Goal: Information Seeking & Learning: Learn about a topic

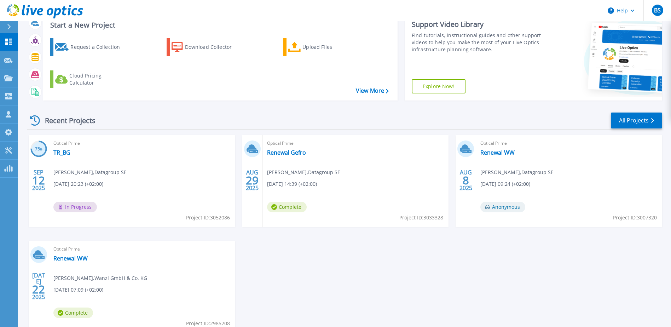
scroll to position [35, 0]
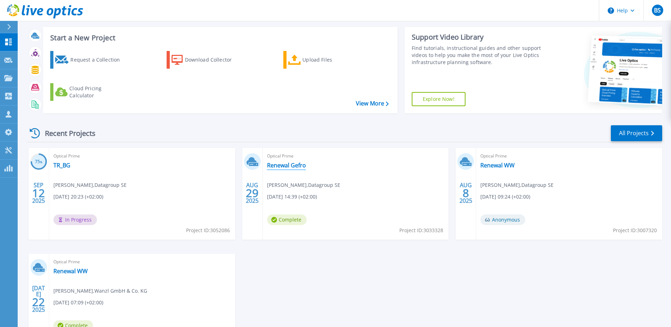
click at [285, 166] on link "Renewal Gefro" at bounding box center [286, 165] width 39 height 7
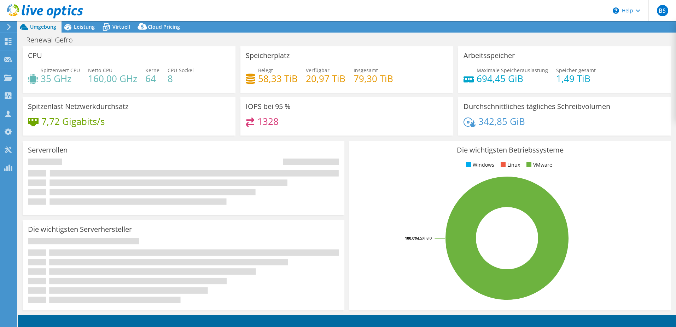
select select "EUFrankfurt"
select select "EUR"
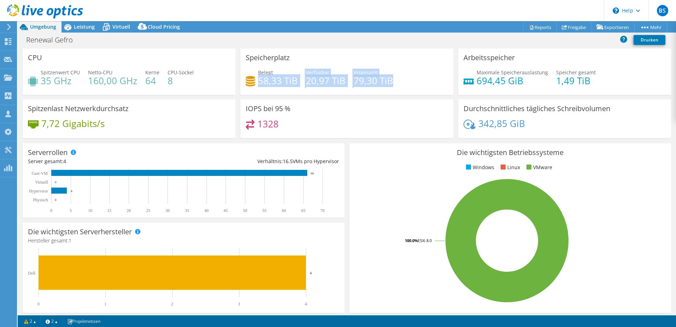
drag, startPoint x: 390, startPoint y: 81, endPoint x: 257, endPoint y: 81, distance: 132.9
click at [257, 81] on div "Belegt 58,33 TiB Verfügbar 20,97 TiB Insgesamt 79,30 TiB" at bounding box center [347, 80] width 202 height 23
click at [342, 93] on div "Speicherplatz Belegt 58,33 TiB Verfügbar 20,97 TiB Insgesamt 79,30 TiB" at bounding box center [346, 71] width 213 height 46
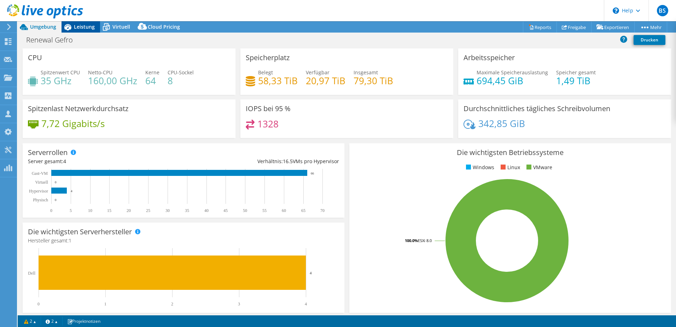
click at [82, 28] on span "Leistung" at bounding box center [84, 26] width 21 height 7
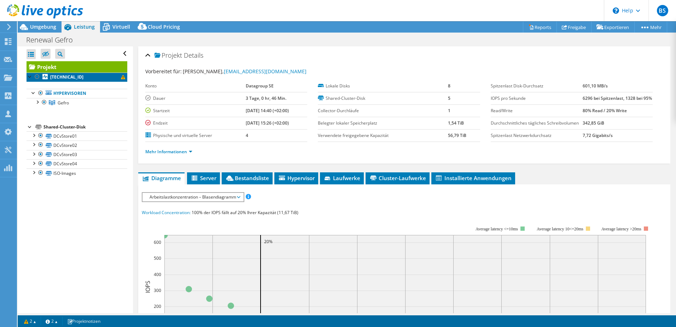
click at [52, 75] on b "[TECHNICAL_ID]" at bounding box center [66, 77] width 33 height 6
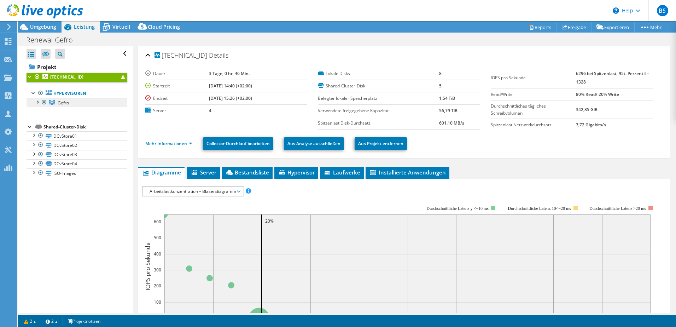
click at [58, 104] on span "Gefro" at bounding box center [63, 103] width 11 height 6
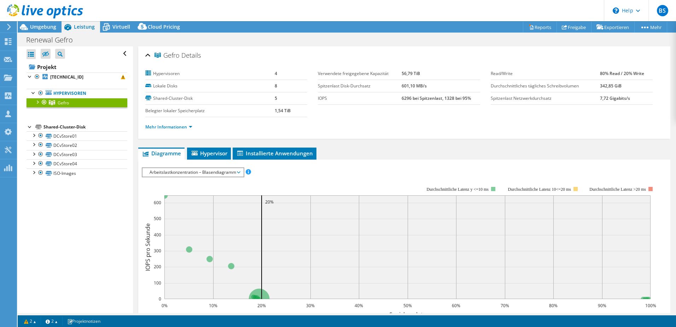
click at [230, 174] on span "Arbeitslastkonzentration – Blasendiagramm" at bounding box center [193, 172] width 94 height 8
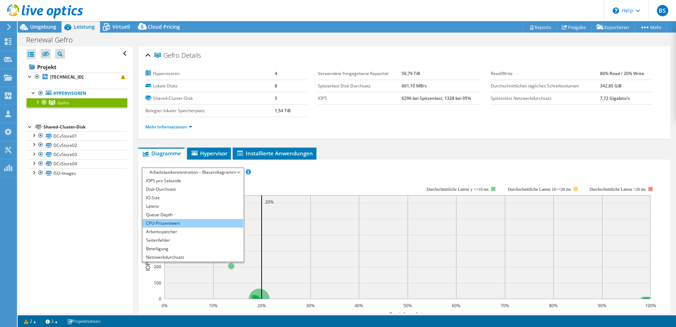
click at [187, 223] on li "CPU-Prozentwert" at bounding box center [192, 223] width 101 height 8
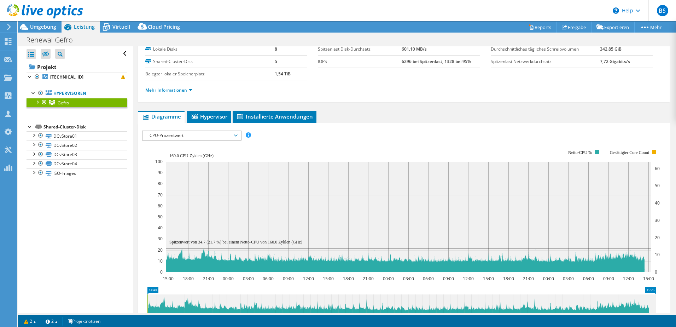
scroll to position [71, 0]
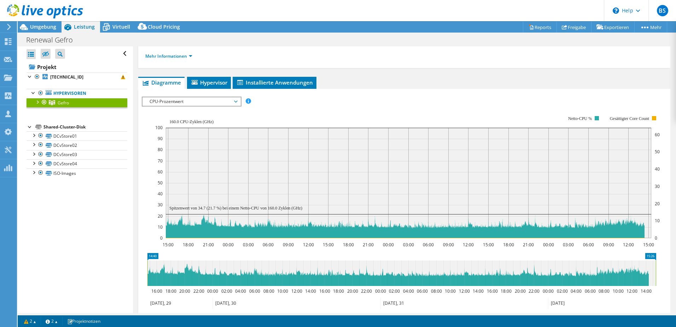
click at [37, 101] on div at bounding box center [37, 101] width 7 height 7
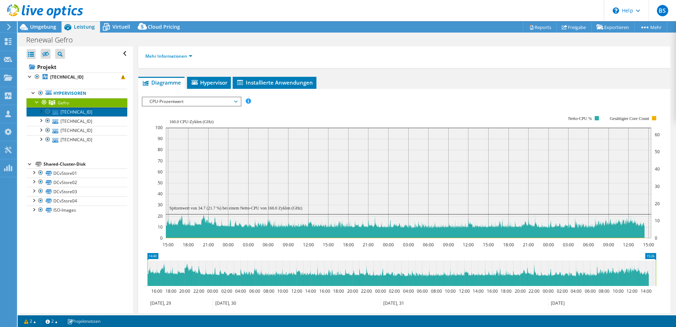
click at [90, 111] on link "[TECHNICAL_ID]" at bounding box center [77, 111] width 101 height 9
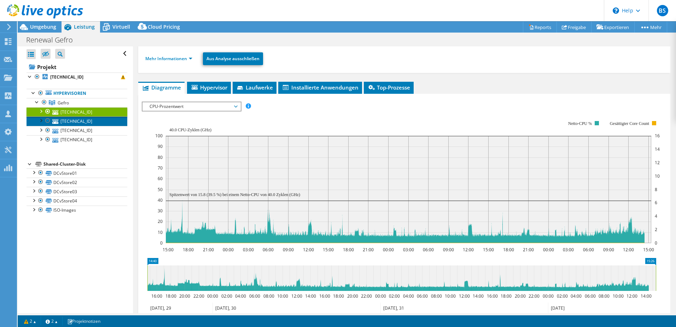
click at [86, 122] on link "[TECHNICAL_ID]" at bounding box center [77, 120] width 101 height 9
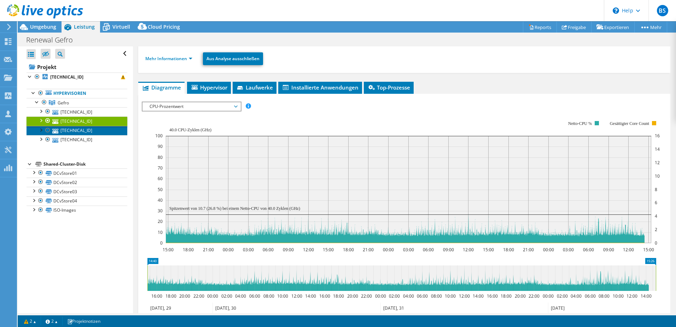
click at [86, 132] on link "[TECHNICAL_ID]" at bounding box center [77, 130] width 101 height 9
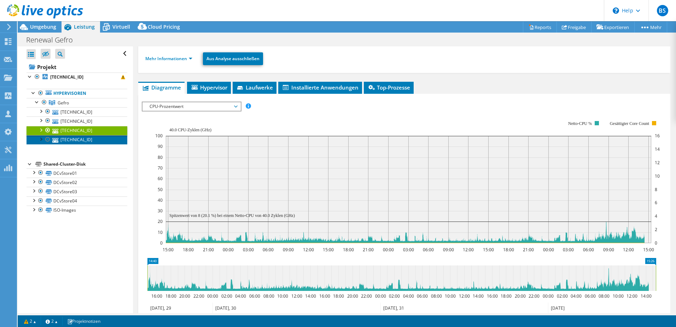
click at [89, 141] on link "[TECHNICAL_ID]" at bounding box center [77, 139] width 101 height 9
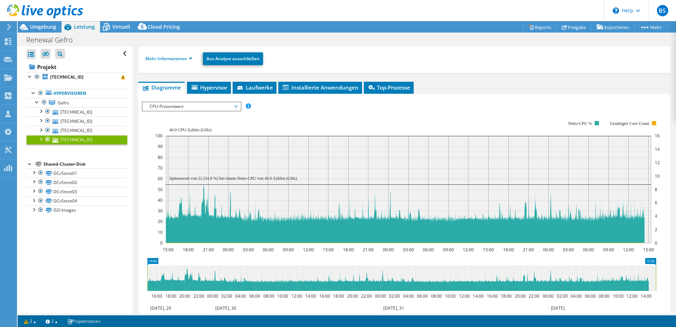
click at [170, 106] on span "CPU-Prozentwert" at bounding box center [191, 106] width 91 height 8
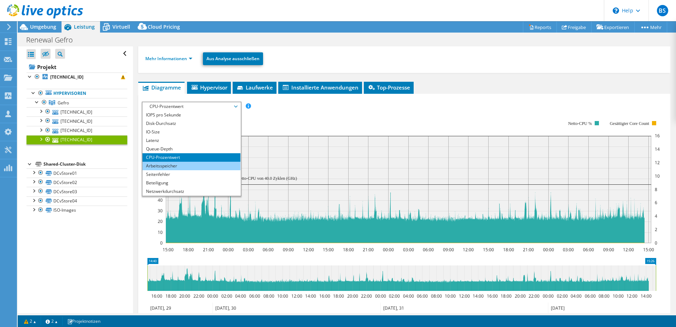
click at [176, 166] on li "Arbeitsspeicher" at bounding box center [191, 166] width 98 height 8
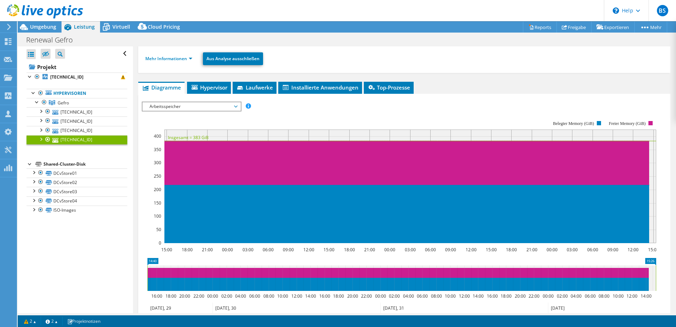
click at [182, 110] on span "Arbeitsspeicher" at bounding box center [191, 106] width 91 height 8
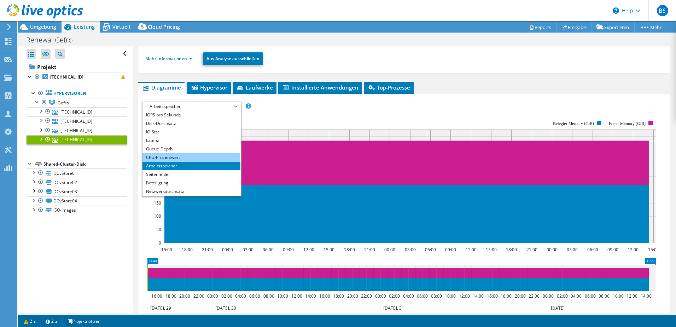
click at [176, 153] on li "CPU-Prozentwert" at bounding box center [191, 157] width 98 height 8
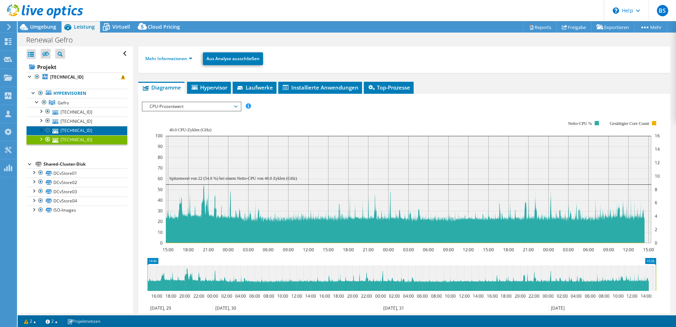
click at [81, 132] on link "[TECHNICAL_ID]" at bounding box center [77, 130] width 101 height 9
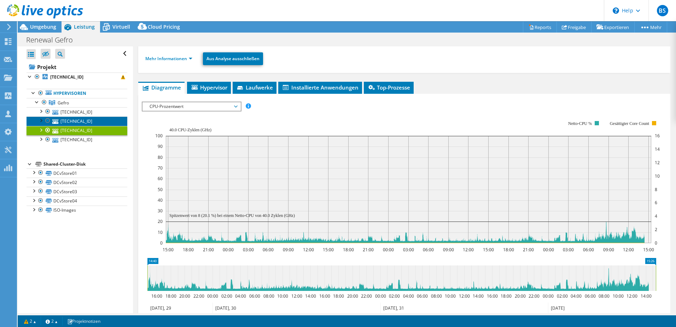
click at [91, 123] on link "[TECHNICAL_ID]" at bounding box center [77, 120] width 101 height 9
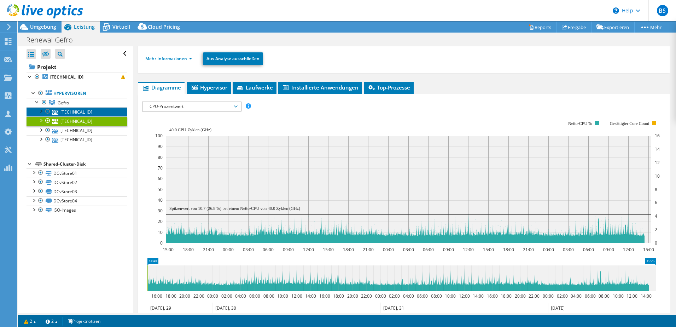
click at [88, 110] on link "[TECHNICAL_ID]" at bounding box center [77, 111] width 101 height 9
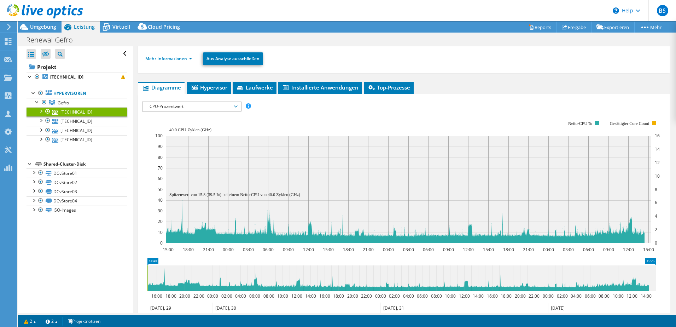
click at [175, 108] on span "CPU-Prozentwert" at bounding box center [191, 106] width 91 height 8
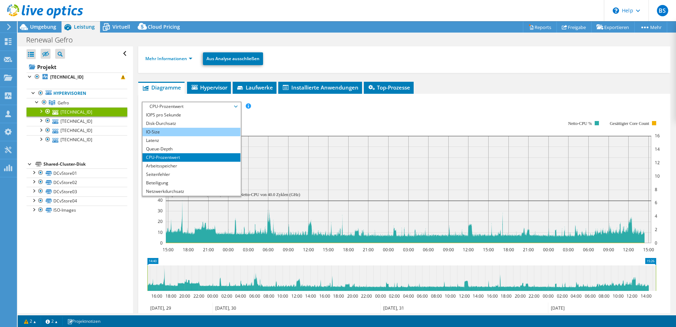
click at [176, 133] on li "IO-Size" at bounding box center [191, 132] width 98 height 8
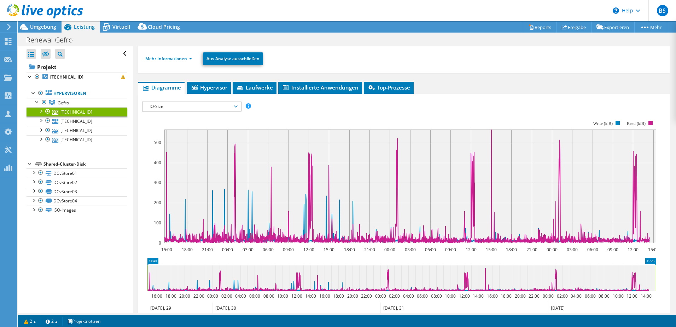
click at [170, 106] on span "IO-Size" at bounding box center [191, 106] width 91 height 8
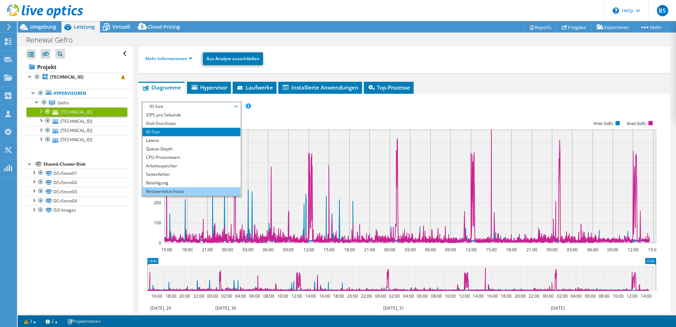
click at [174, 192] on li "Netzwerkdurchsatz" at bounding box center [191, 191] width 98 height 8
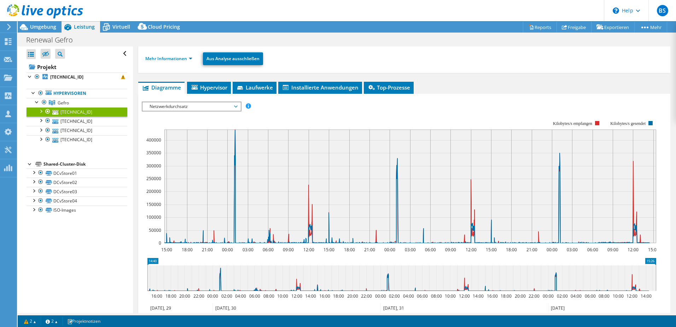
click at [174, 105] on span "Netzwerkdurchsatz" at bounding box center [191, 106] width 91 height 8
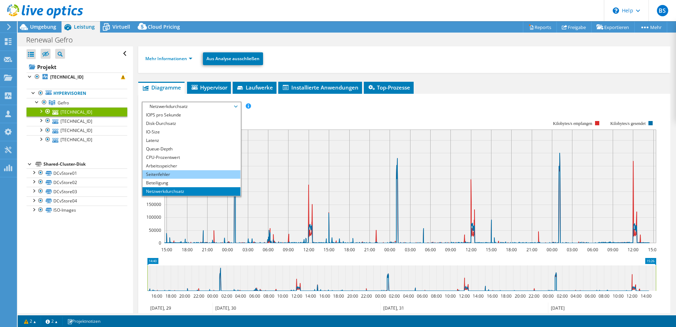
scroll to position [35, 0]
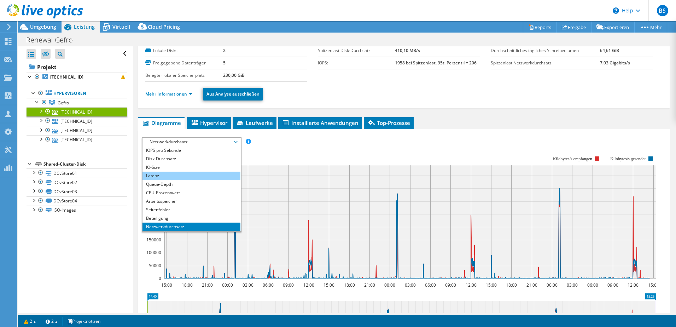
click at [177, 174] on li "Latenz" at bounding box center [191, 175] width 98 height 8
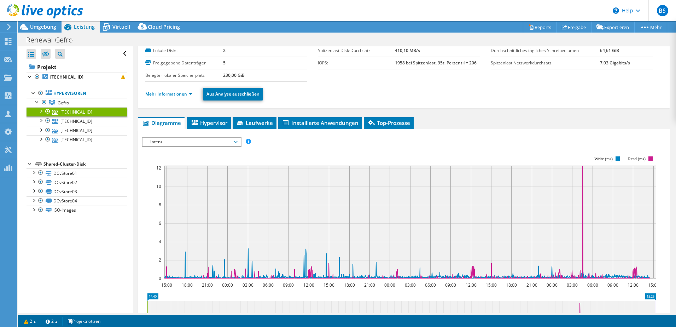
click at [180, 141] on span "Latenz" at bounding box center [191, 142] width 91 height 8
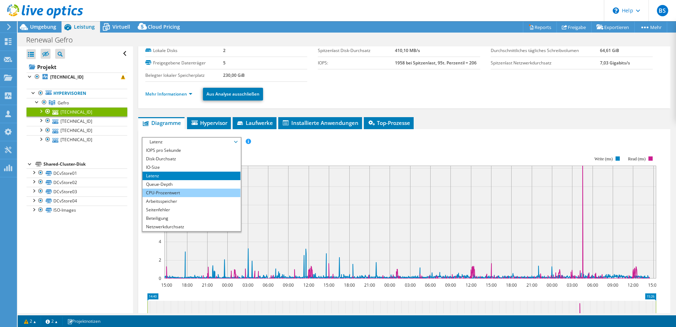
click at [169, 193] on li "CPU-Prozentwert" at bounding box center [191, 192] width 98 height 8
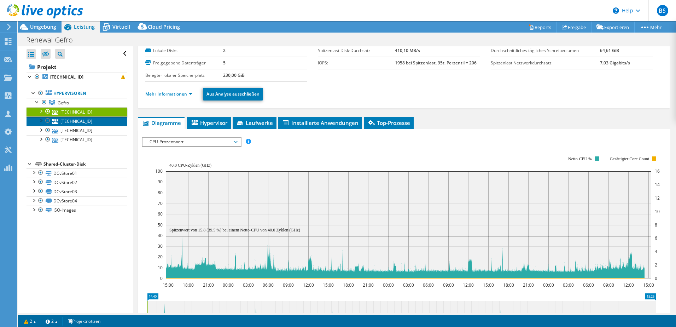
click at [95, 123] on link "[TECHNICAL_ID]" at bounding box center [77, 120] width 101 height 9
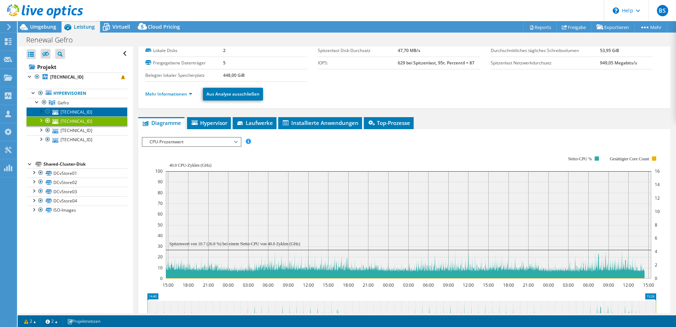
click at [83, 114] on link "[TECHNICAL_ID]" at bounding box center [77, 111] width 101 height 9
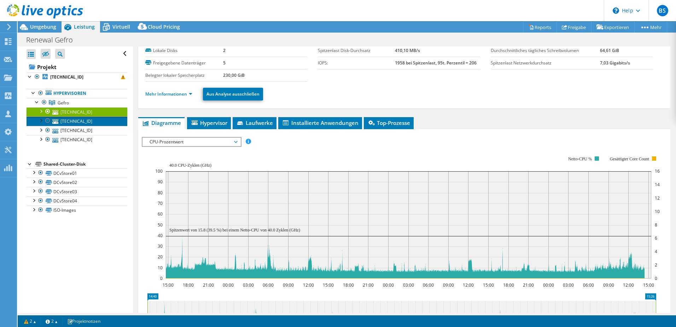
click at [94, 123] on link "[TECHNICAL_ID]" at bounding box center [77, 120] width 101 height 9
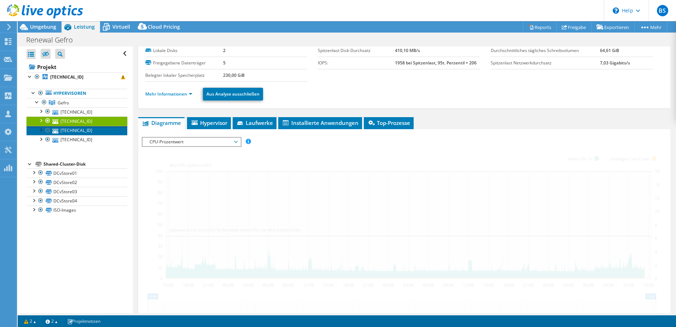
click at [94, 130] on link "[TECHNICAL_ID]" at bounding box center [77, 130] width 101 height 9
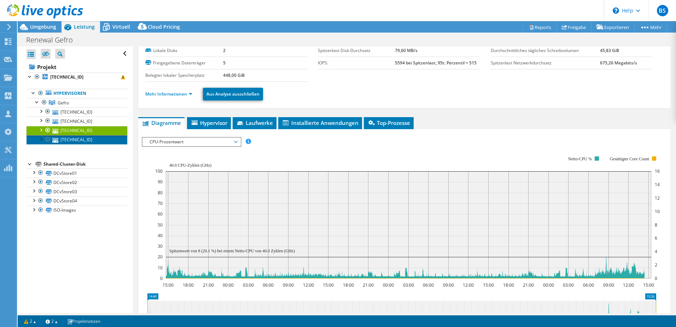
click at [94, 137] on link "[TECHNICAL_ID]" at bounding box center [77, 139] width 101 height 9
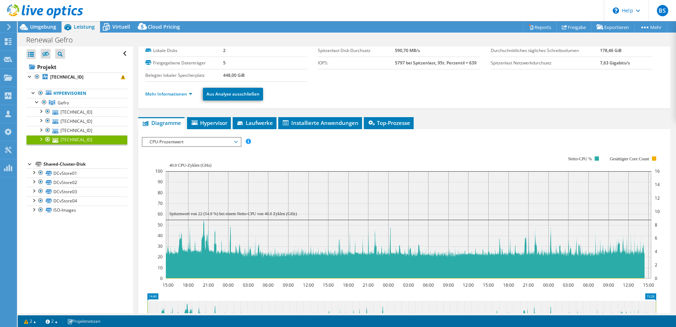
click at [192, 143] on span "CPU-Prozentwert" at bounding box center [191, 142] width 91 height 8
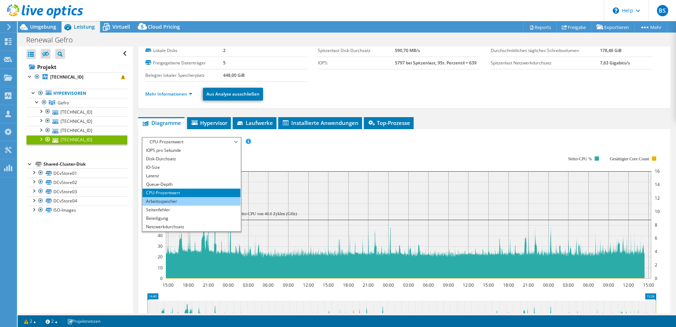
click at [174, 202] on li "Arbeitsspeicher" at bounding box center [191, 201] width 98 height 8
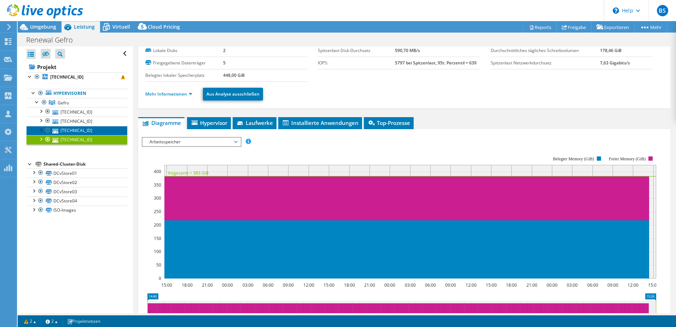
click at [84, 131] on link "[TECHNICAL_ID]" at bounding box center [77, 130] width 101 height 9
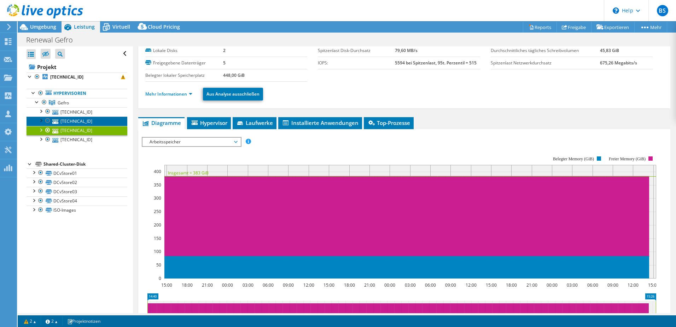
click at [96, 118] on link "[TECHNICAL_ID]" at bounding box center [77, 120] width 101 height 9
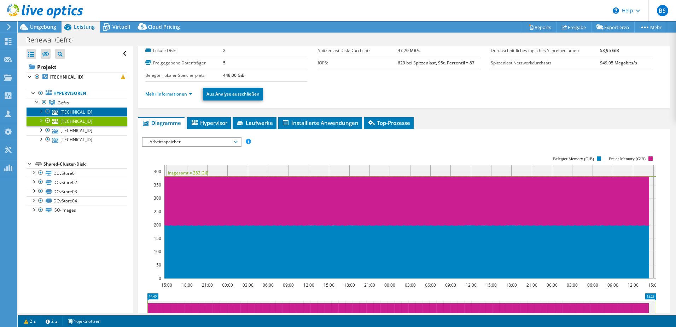
click at [97, 112] on link "[TECHNICAL_ID]" at bounding box center [77, 111] width 101 height 9
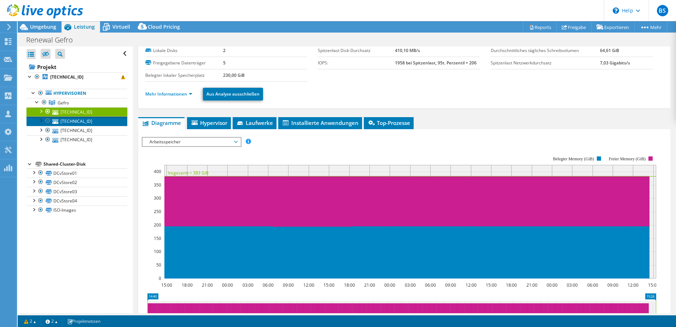
click at [101, 123] on link "[TECHNICAL_ID]" at bounding box center [77, 120] width 101 height 9
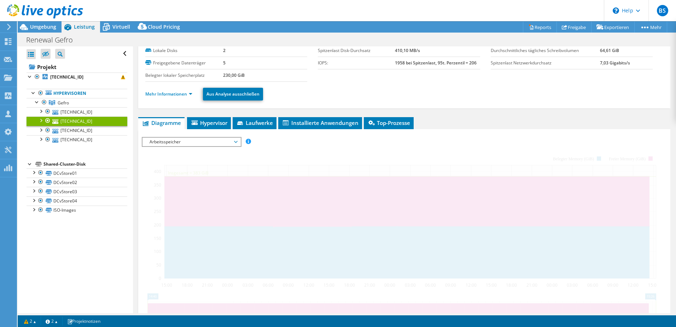
click at [169, 139] on span "Arbeitsspeicher" at bounding box center [191, 142] width 91 height 8
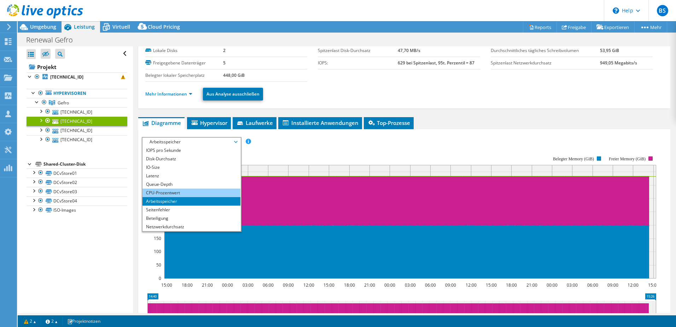
click at [175, 194] on li "CPU-Prozentwert" at bounding box center [191, 192] width 98 height 8
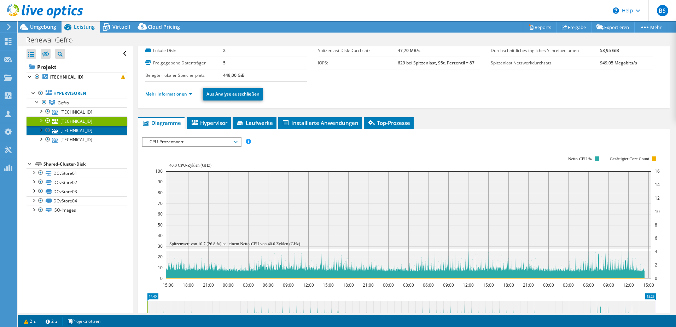
click at [87, 133] on link "[TECHNICAL_ID]" at bounding box center [77, 130] width 101 height 9
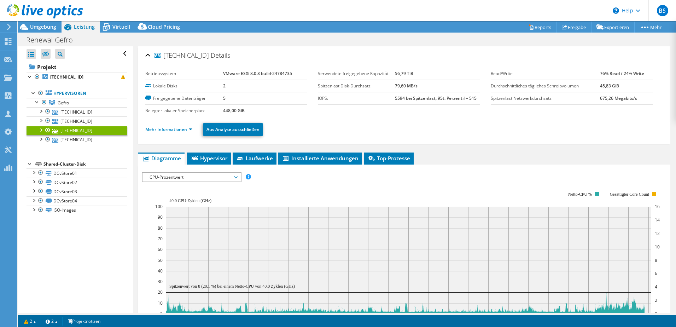
select select "EUFrankfurt"
select select "EUR"
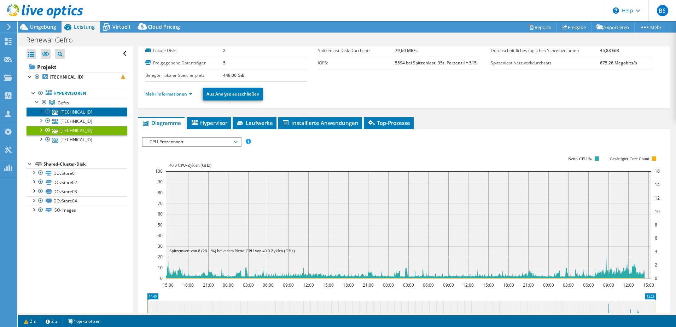
drag, startPoint x: 0, startPoint y: 0, endPoint x: 95, endPoint y: 112, distance: 147.0
click at [95, 112] on link "[TECHNICAL_ID]" at bounding box center [77, 111] width 101 height 9
